Goal: Communication & Community: Answer question/provide support

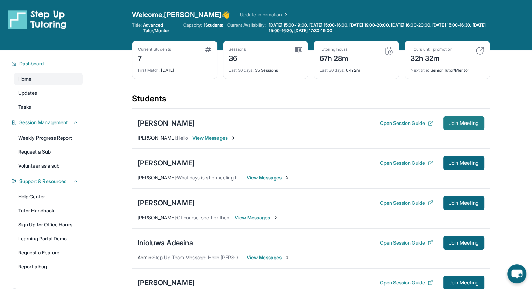
click at [451, 124] on span "Join Meeting" at bounding box center [464, 123] width 30 height 4
click at [465, 121] on span "Join Meeting" at bounding box center [464, 123] width 30 height 4
click at [175, 160] on div "[PERSON_NAME]" at bounding box center [165, 163] width 57 height 10
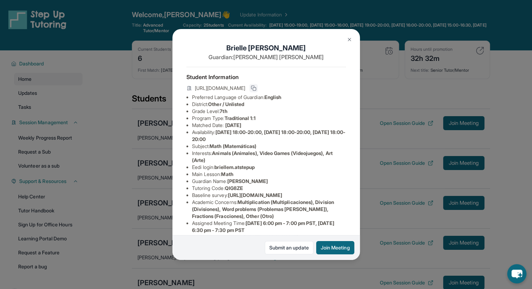
click at [258, 92] on button at bounding box center [253, 88] width 8 height 8
click at [343, 249] on button "Join Meeting" at bounding box center [335, 247] width 38 height 13
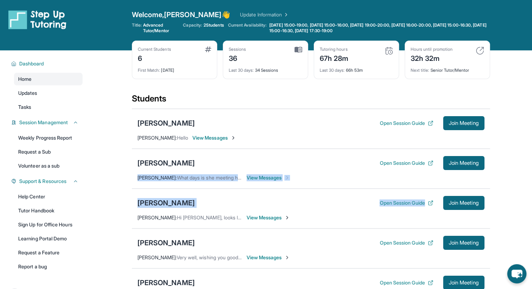
drag, startPoint x: 0, startPoint y: 0, endPoint x: 535, endPoint y: 150, distance: 556.0
click at [532, 150] on html "Open sidebar Welcome, Ethan 👋 Update Information Title: Advanced Tutor/Mentor C…" at bounding box center [266, 221] width 532 height 443
click at [466, 163] on span "Join Meeting" at bounding box center [464, 163] width 30 height 4
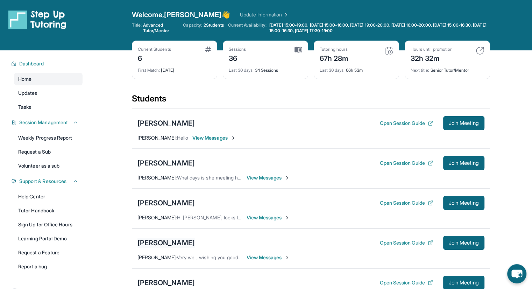
click at [191, 244] on div "[PERSON_NAME]" at bounding box center [165, 243] width 57 height 10
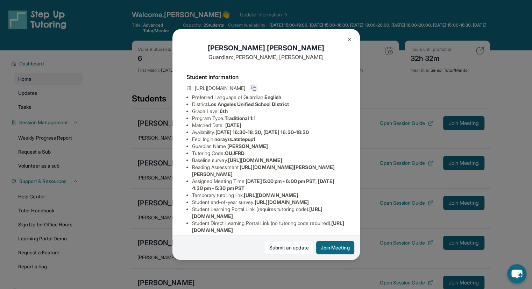
click at [258, 92] on button at bounding box center [253, 88] width 8 height 8
click at [331, 245] on button "Join Meeting" at bounding box center [335, 247] width 38 height 13
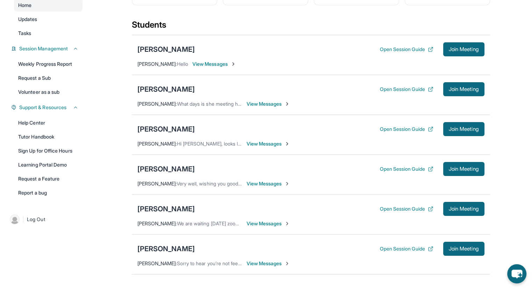
scroll to position [74, 0]
click at [179, 128] on div "[PERSON_NAME]" at bounding box center [165, 129] width 57 height 10
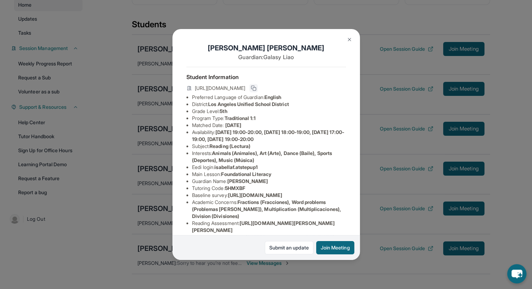
click at [258, 92] on button at bounding box center [253, 88] width 8 height 8
click at [333, 241] on button "Join Meeting" at bounding box center [335, 247] width 38 height 13
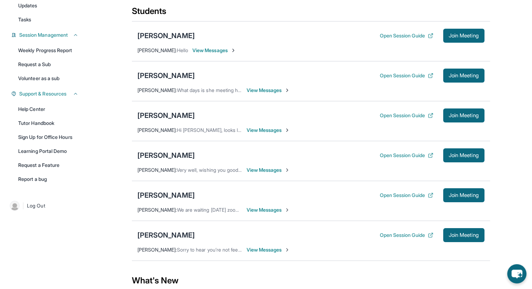
scroll to position [92, 0]
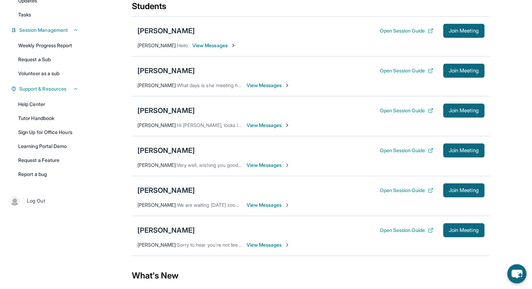
click at [169, 189] on div "[PERSON_NAME]" at bounding box center [165, 190] width 57 height 10
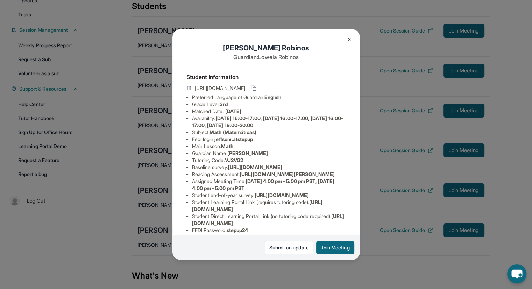
click at [144, 239] on div "Jeffson Robinos Guardian: Lowela Robinos Student Information https://student-po…" at bounding box center [266, 144] width 532 height 289
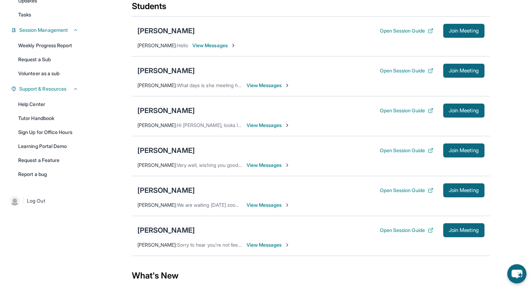
click at [155, 226] on div "[PERSON_NAME]" at bounding box center [165, 230] width 57 height 10
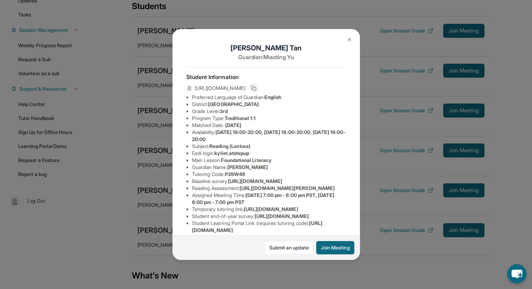
click at [258, 91] on button at bounding box center [253, 88] width 8 height 8
click at [323, 249] on button "Join Meeting" at bounding box center [335, 247] width 38 height 13
